Goal: Task Accomplishment & Management: Manage account settings

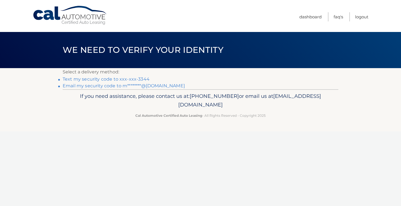
click at [101, 81] on link "Text my security code to xxx-xxx-3344" at bounding box center [106, 79] width 87 height 5
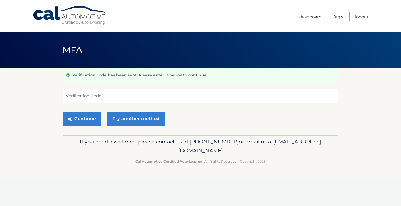
click at [104, 96] on input "Verification Code" at bounding box center [201, 96] width 276 height 14
type input "004878"
click at [63, 112] on button "Continue" at bounding box center [82, 119] width 39 height 14
click at [69, 123] on button "Continue" at bounding box center [82, 119] width 39 height 14
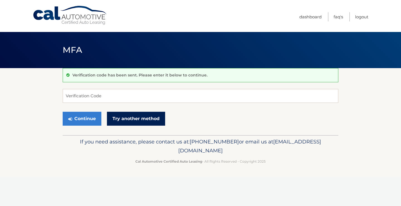
click at [127, 122] on link "Try another method" at bounding box center [136, 119] width 58 height 14
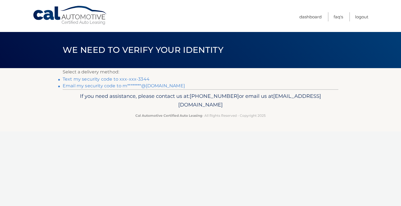
click at [119, 79] on link "Text my security code to xxx-xxx-3344" at bounding box center [106, 79] width 87 height 5
click at [52, 11] on link "Cal Automotive" at bounding box center [70, 16] width 75 height 20
click at [308, 18] on link "Dashboard" at bounding box center [310, 16] width 22 height 9
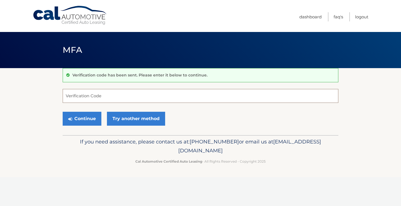
click at [127, 97] on input "Verification Code" at bounding box center [201, 96] width 276 height 14
type input "572202"
click at [83, 118] on button "Continue" at bounding box center [82, 119] width 39 height 14
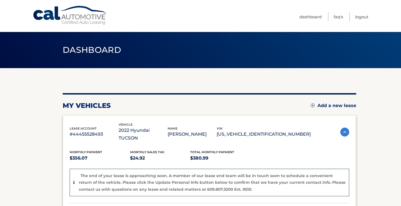
click at [35, 151] on section "my vehicles Add a new lease lease account #44455528493 vehicle 2022 Hyundai TUC…" at bounding box center [200, 192] width 401 height 248
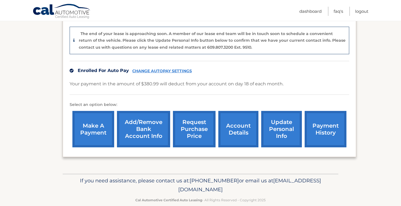
scroll to position [143, 0]
click at [337, 126] on link "payment history" at bounding box center [326, 129] width 42 height 36
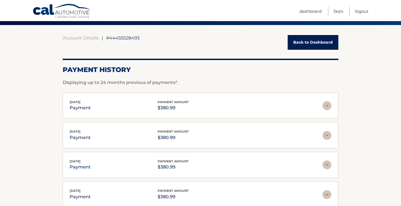
scroll to position [31, 0]
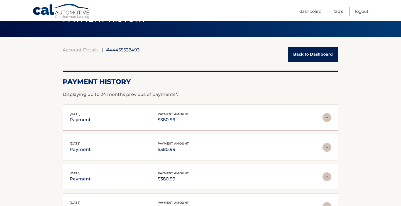
click at [303, 55] on link "Back to Dashboard" at bounding box center [313, 54] width 51 height 15
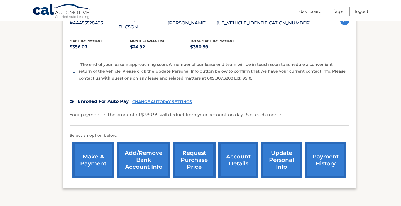
scroll to position [114, 0]
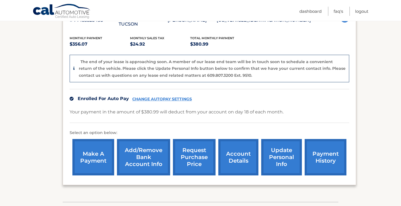
click at [94, 159] on link "make a payment" at bounding box center [93, 157] width 42 height 36
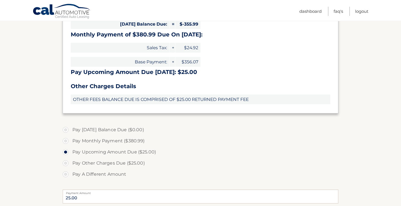
scroll to position [134, 0]
click at [101, 164] on label "Pay Other Charges Due ($25.00)" at bounding box center [201, 163] width 276 height 11
click at [70, 164] on input "Pay Other Charges Due ($25.00)" at bounding box center [68, 162] width 6 height 9
radio input "true"
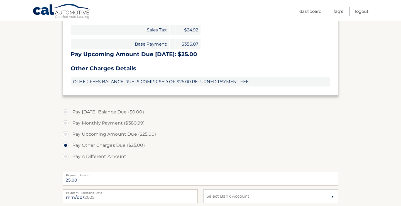
scroll to position [146, 0]
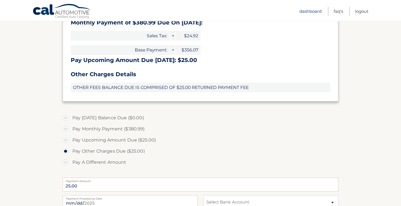
click at [312, 8] on link "Dashboard" at bounding box center [310, 11] width 22 height 9
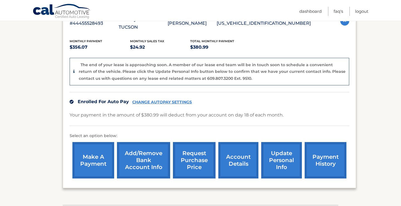
scroll to position [144, 0]
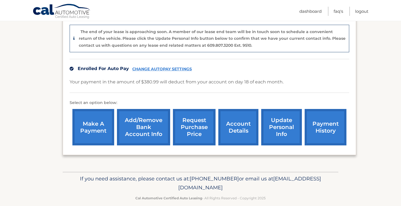
click at [240, 125] on link "account details" at bounding box center [238, 127] width 40 height 36
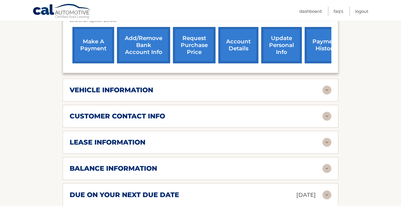
scroll to position [200, 0]
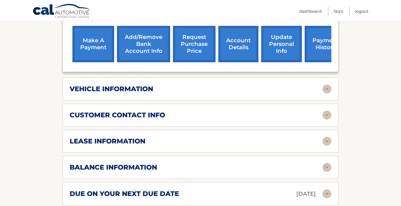
click at [153, 137] on div "lease information" at bounding box center [196, 141] width 253 height 8
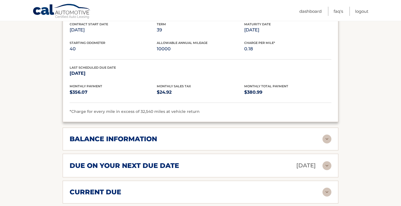
scroll to position [334, 0]
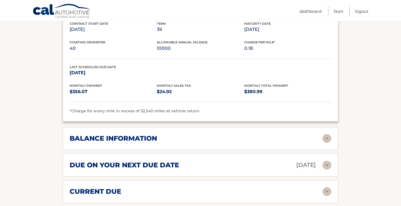
click at [173, 139] on div "balance information Payments Received 39 Payments Remaining Next Payment will b…" at bounding box center [201, 138] width 276 height 23
click at [173, 134] on div "balance information" at bounding box center [196, 138] width 253 height 8
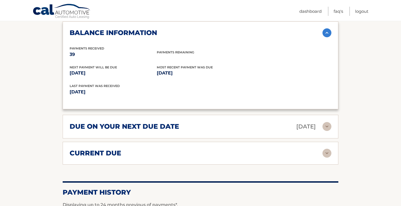
scroll to position [440, 0]
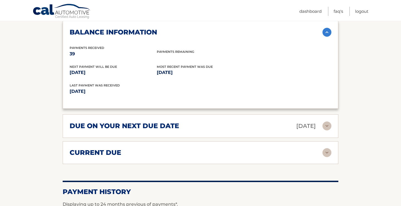
click at [177, 114] on div "due on your next due date Aug 18, 2025 Late Charges $0.00 Miscellaneous Charges…" at bounding box center [201, 126] width 276 height 24
click at [174, 122] on h2 "due on your next due date" at bounding box center [124, 126] width 109 height 8
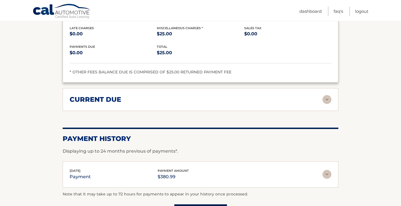
scroll to position [555, 0]
click at [170, 95] on div "current due" at bounding box center [196, 99] width 253 height 8
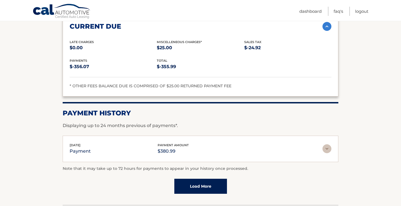
scroll to position [629, 0]
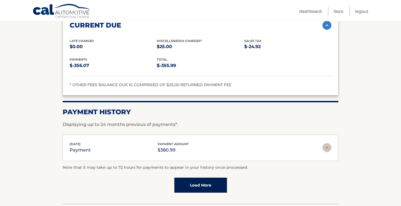
click at [326, 143] on img at bounding box center [326, 147] width 9 height 9
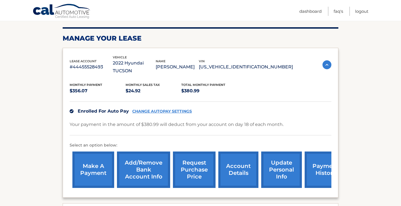
scroll to position [67, 0]
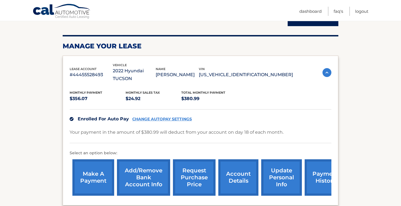
click at [179, 117] on link "CHANGE AUTOPAY SETTINGS" at bounding box center [162, 119] width 60 height 5
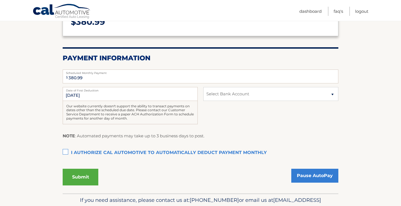
scroll to position [117, 0]
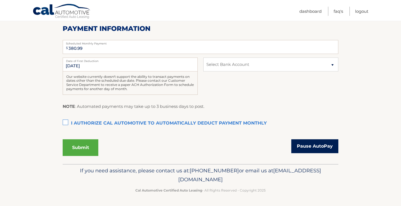
click at [305, 142] on link "Pause AutoPay" at bounding box center [314, 146] width 47 height 14
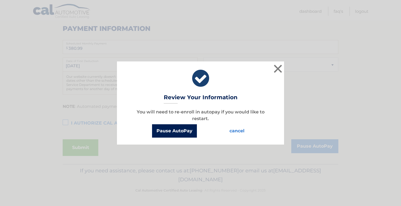
click at [182, 128] on button "Pause AutoPay" at bounding box center [174, 130] width 45 height 13
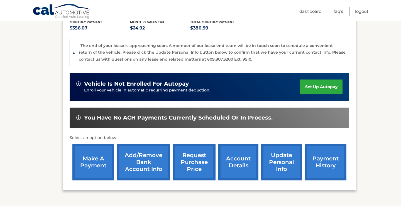
scroll to position [165, 0]
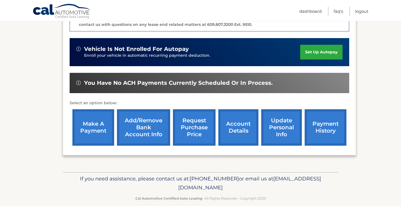
click at [243, 122] on link "account details" at bounding box center [238, 127] width 40 height 36
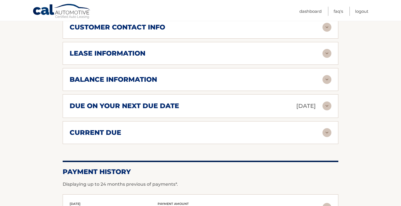
scroll to position [311, 0]
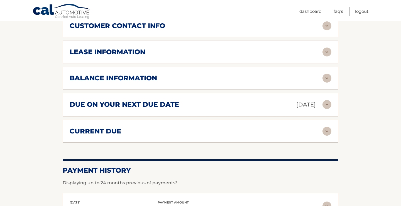
click at [192, 100] on div "due on your next due date [DATE]" at bounding box center [196, 105] width 253 height 10
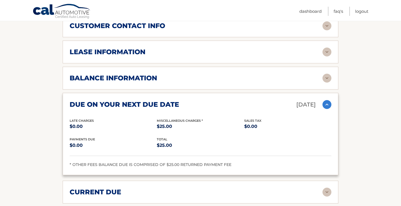
click at [180, 74] on div "balance information" at bounding box center [196, 78] width 253 height 8
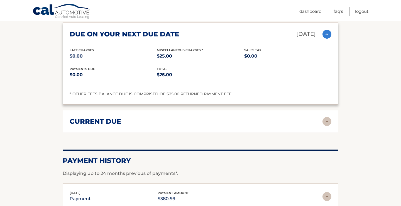
scroll to position [453, 0]
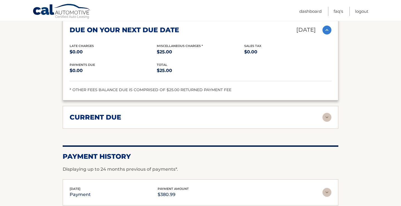
click at [170, 113] on div "current due" at bounding box center [196, 117] width 253 height 8
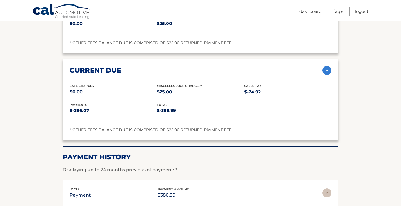
scroll to position [576, 0]
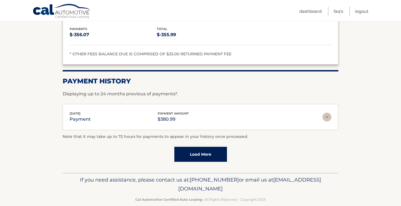
drag, startPoint x: 254, startPoint y: 181, endPoint x: 150, endPoint y: 179, distance: 105.0
click at [150, 179] on p "If you need assistance, please contact us at: [PHONE_NUMBER] or email us at [EM…" at bounding box center [200, 185] width 268 height 18
copy span "[EMAIL_ADDRESS][DOMAIN_NAME]"
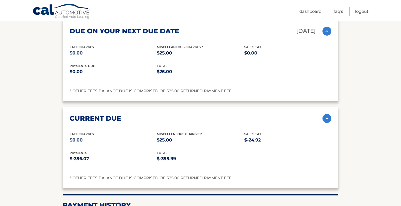
scroll to position [445, 0]
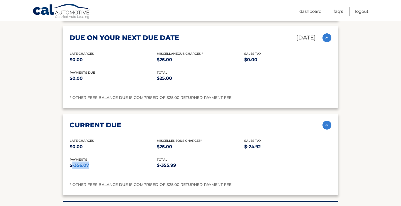
drag, startPoint x: 93, startPoint y: 155, endPoint x: 72, endPoint y: 154, distance: 20.6
click at [72, 162] on p "$-356.07" at bounding box center [113, 166] width 87 height 8
copy p "-356.07"
click at [132, 162] on p "$-356.07" at bounding box center [113, 166] width 87 height 8
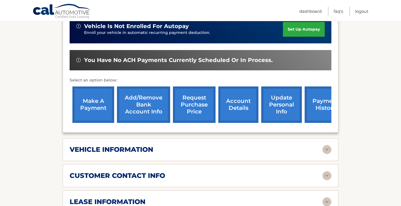
scroll to position [0, 0]
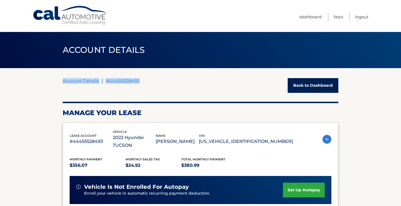
drag, startPoint x: 143, startPoint y: 81, endPoint x: 37, endPoint y: 82, distance: 106.4
copy div "Account Details | #44455528493"
